Goal: Obtain resource: Obtain resource

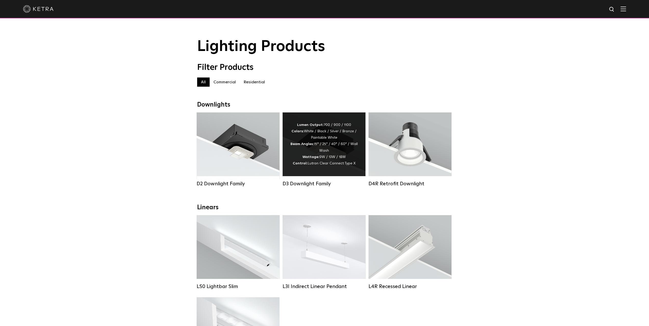
scroll to position [170, 0]
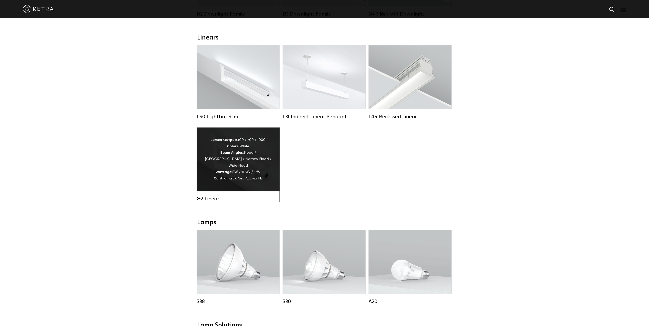
click at [211, 202] on div "G2 Linear" at bounding box center [238, 199] width 83 height 6
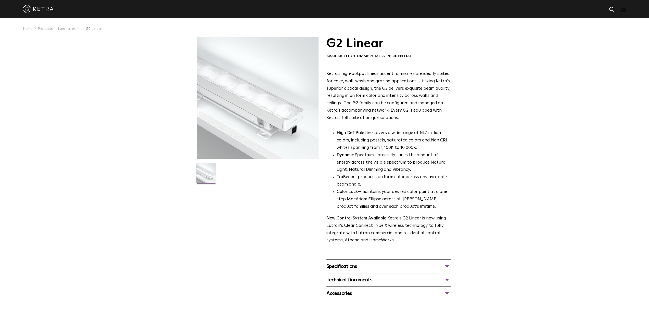
click at [445, 262] on div "Specifications" at bounding box center [388, 266] width 124 height 8
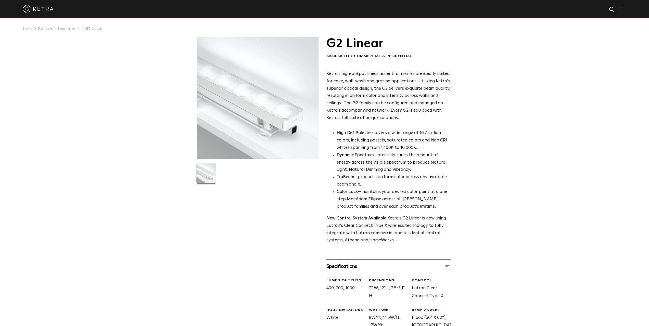
scroll to position [170, 0]
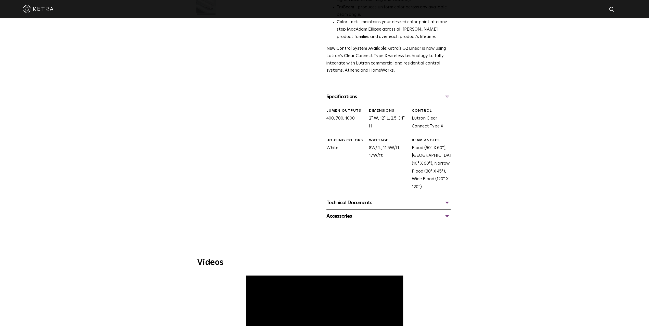
click at [354, 203] on div "Technical Documents" at bounding box center [388, 203] width 124 height 8
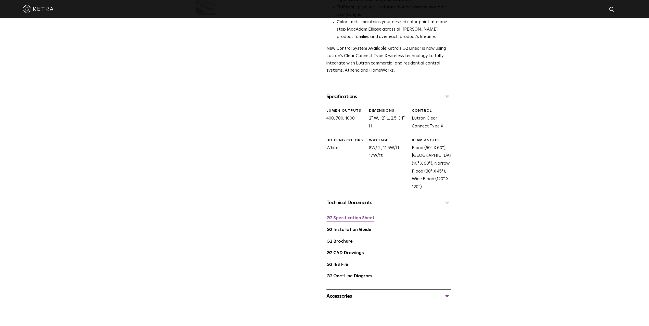
click at [356, 217] on link "G2 Specification Sheet" at bounding box center [350, 218] width 48 height 4
